Goal: Information Seeking & Learning: Learn about a topic

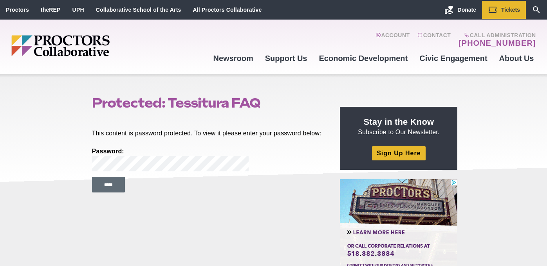
click at [117, 193] on input "*****" at bounding box center [108, 185] width 33 height 16
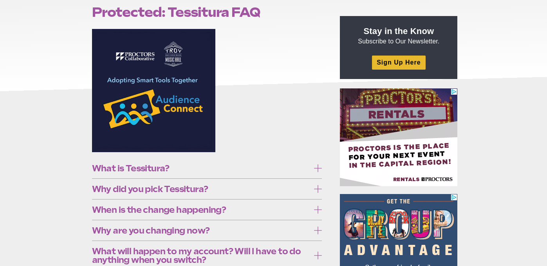
scroll to position [97, 0]
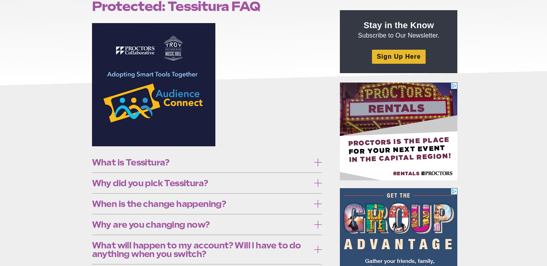
click at [319, 163] on icon at bounding box center [318, 163] width 8 height 8
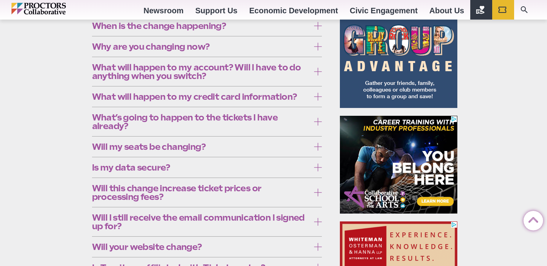
scroll to position [294, 0]
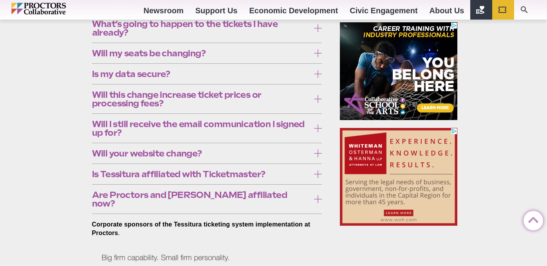
scroll to position [370, 0]
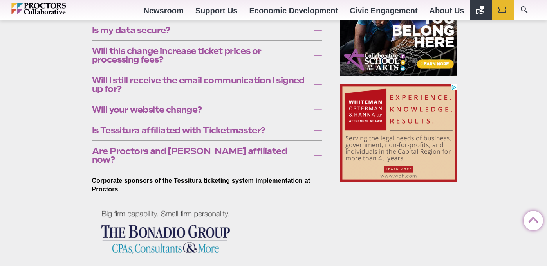
scroll to position [413, 0]
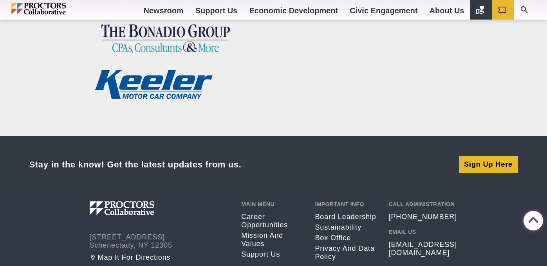
scroll to position [614, 0]
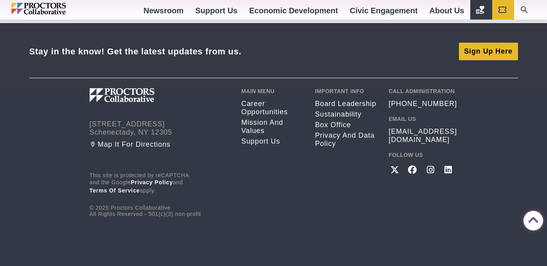
scroll to position [778, 0]
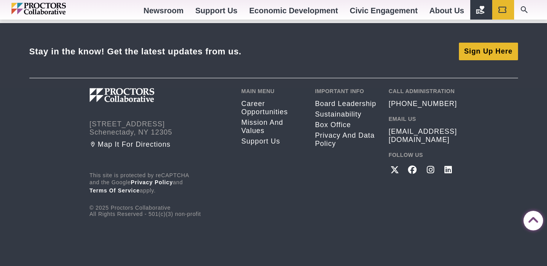
scroll to position [1408, 0]
